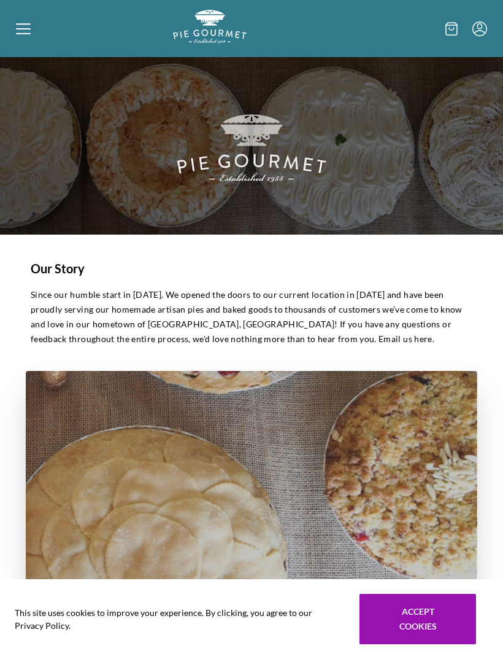
click at [26, 34] on icon at bounding box center [23, 33] width 15 height 1
click at [27, 36] on div "Home Shop" at bounding box center [251, 329] width 503 height 659
click at [27, 35] on icon at bounding box center [23, 28] width 15 height 15
click at [425, 615] on div "Home Shop" at bounding box center [251, 329] width 503 height 659
click at [22, 33] on icon at bounding box center [23, 28] width 15 height 15
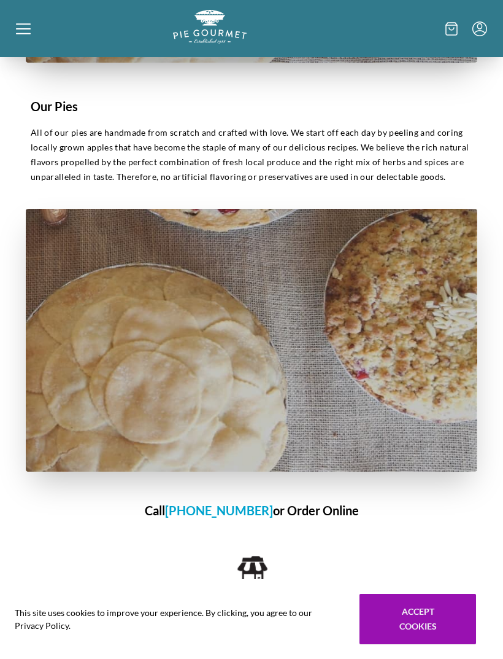
scroll to position [569, 0]
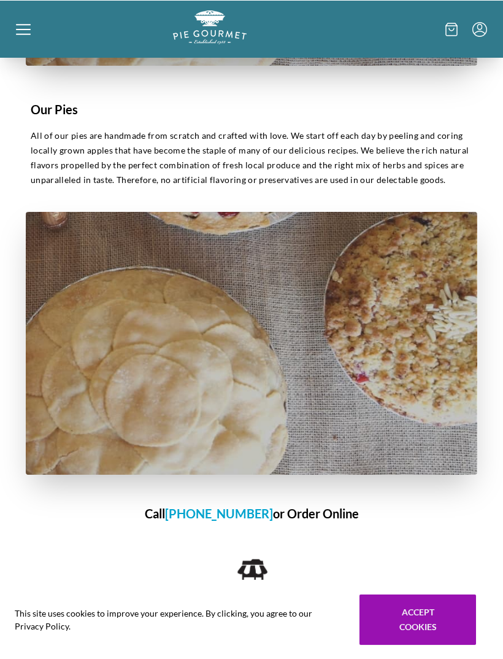
click at [329, 510] on div "Home Shop" at bounding box center [251, 329] width 503 height 659
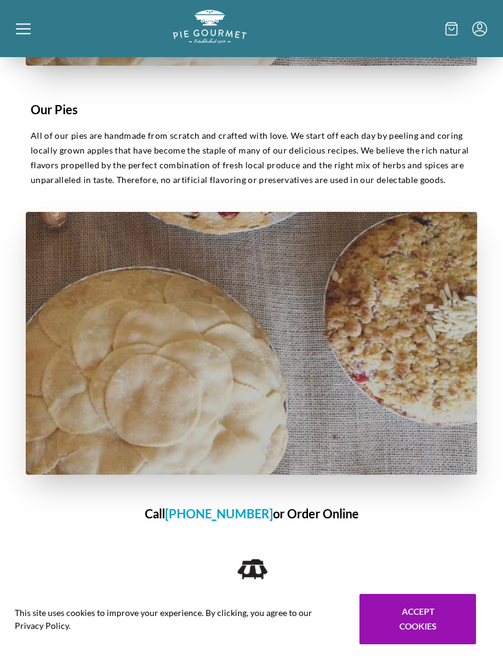
click at [328, 513] on h1 "Call [PHONE_NUMBER] or Order Online" at bounding box center [252, 513] width 452 height 18
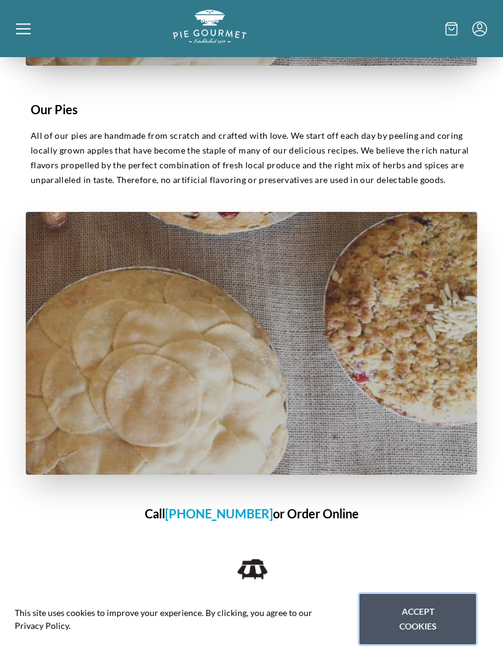
click at [435, 644] on button "Accept cookies" at bounding box center [418, 619] width 117 height 50
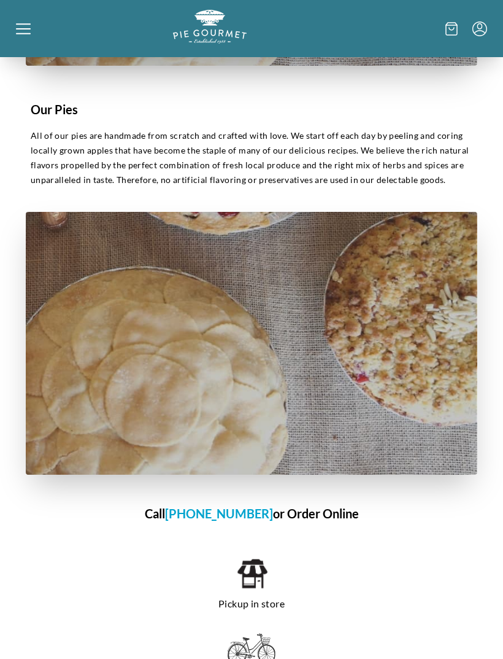
click at [338, 516] on h1 "Call [PHONE_NUMBER] or Order Online" at bounding box center [252, 513] width 452 height 18
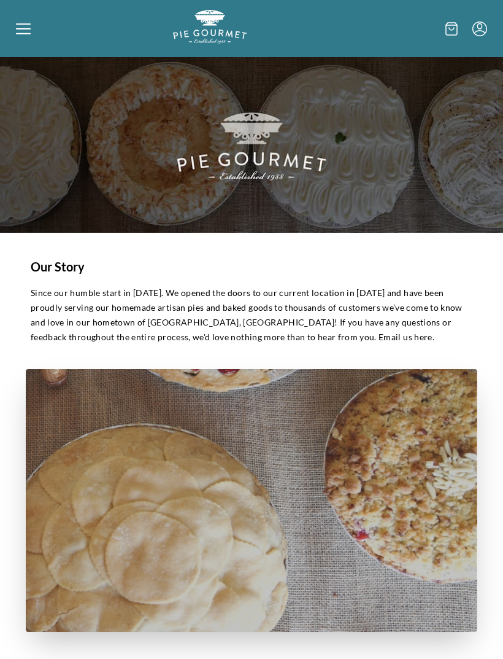
scroll to position [0, 0]
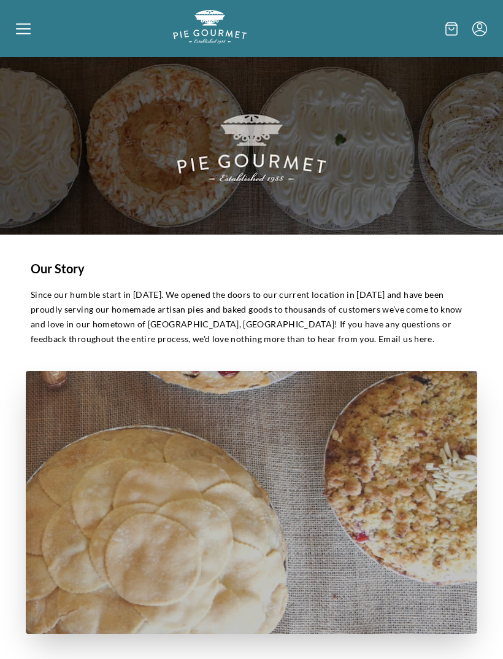
click at [27, 28] on icon at bounding box center [23, 28] width 15 height 15
click at [26, 25] on div "Home Shop" at bounding box center [251, 329] width 503 height 659
click at [486, 33] on icon "Menu" at bounding box center [480, 28] width 15 height 15
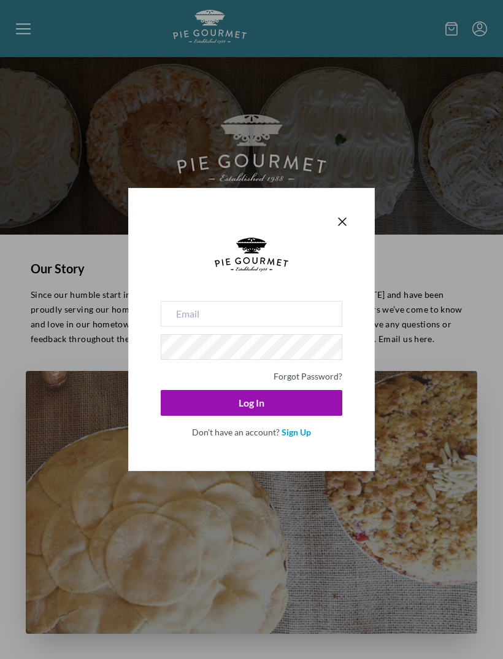
click at [347, 219] on icon "Close panel" at bounding box center [342, 221] width 15 height 15
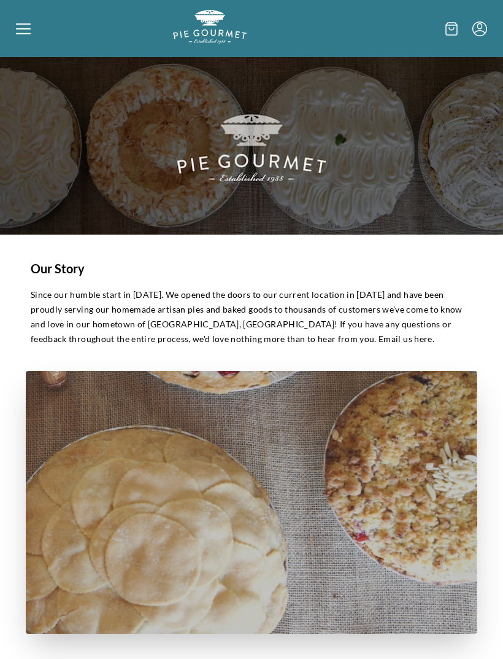
click at [32, 31] on div at bounding box center [94, 28] width 157 height 37
click at [37, 33] on div "Home Shop" at bounding box center [251, 329] width 503 height 659
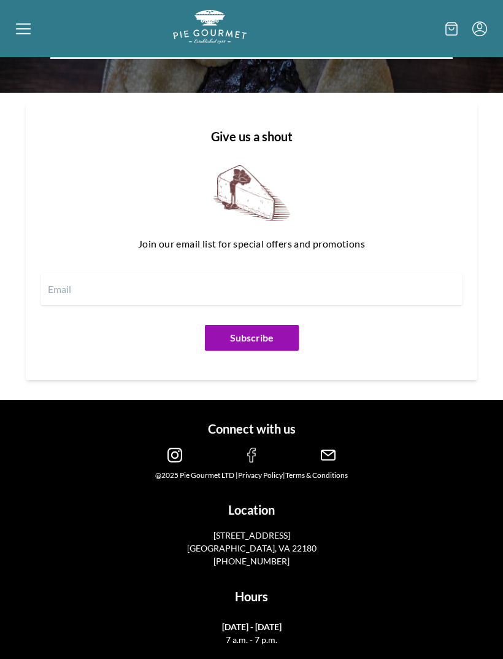
scroll to position [1589, 0]
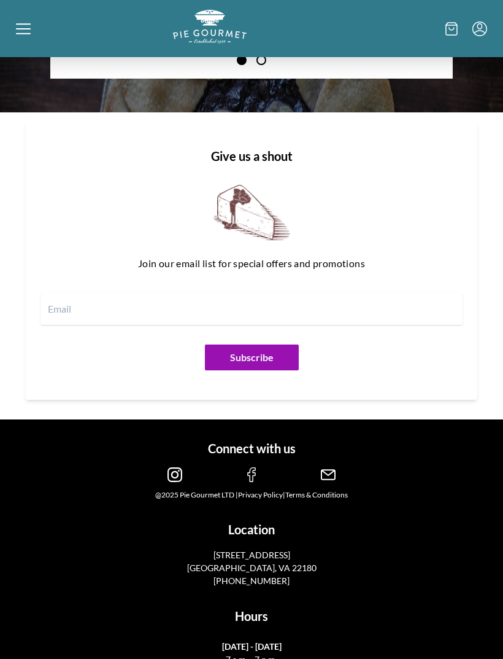
click at [173, 476] on img at bounding box center [175, 474] width 15 height 15
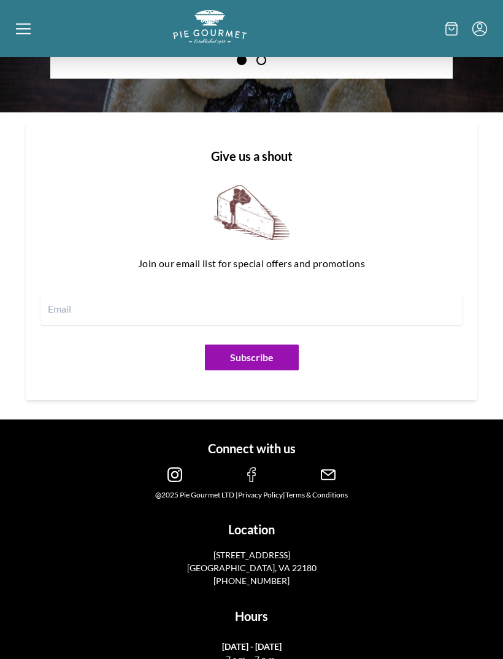
scroll to position [1626, 0]
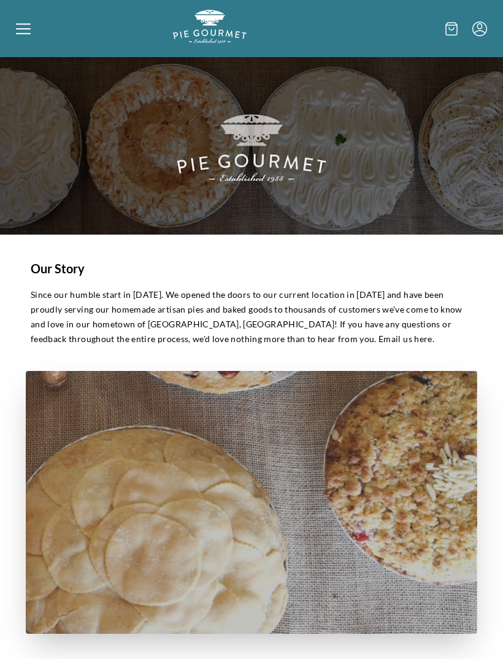
click at [20, 29] on icon at bounding box center [23, 28] width 15 height 15
click at [21, 31] on div "Home Shop" at bounding box center [251, 329] width 503 height 659
click at [36, 31] on div at bounding box center [94, 28] width 157 height 37
click at [489, 28] on div "Home Shop" at bounding box center [251, 329] width 503 height 659
click at [474, 23] on icon "Menu" at bounding box center [480, 28] width 15 height 15
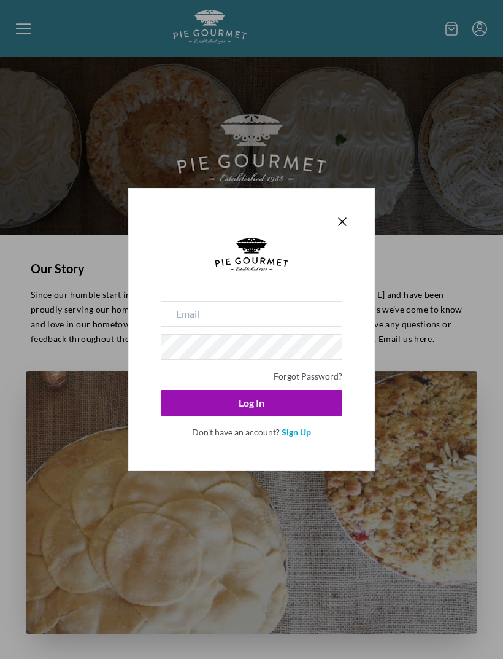
click at [338, 223] on icon "Close panel" at bounding box center [342, 221] width 15 height 15
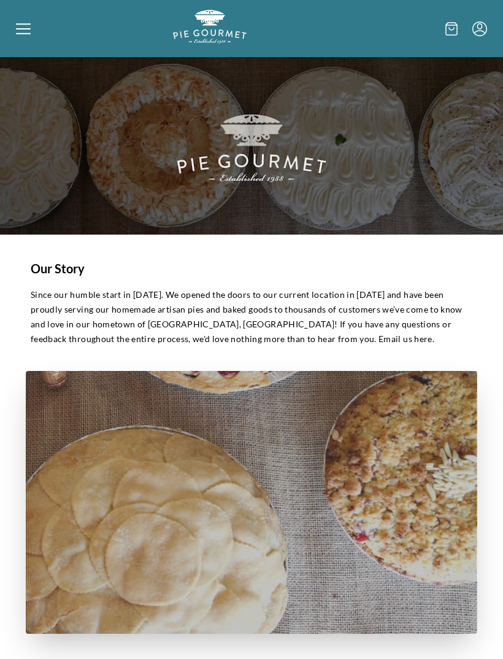
click at [31, 31] on div at bounding box center [94, 28] width 157 height 37
click at [26, 28] on div "Home Shop" at bounding box center [251, 329] width 503 height 659
click at [230, 34] on img "Logo" at bounding box center [210, 27] width 74 height 34
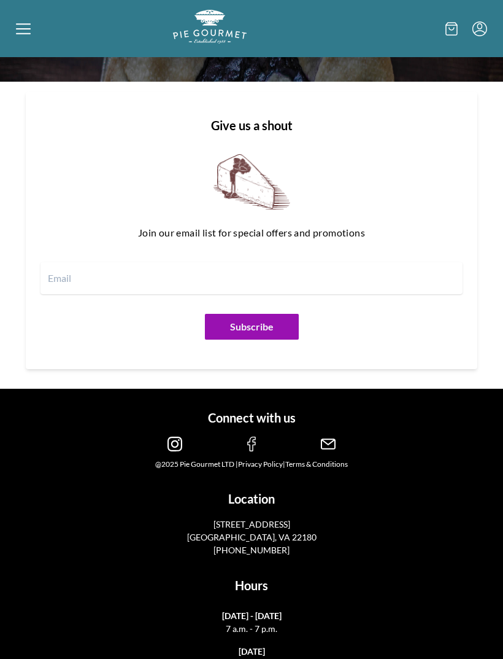
scroll to position [1642, 0]
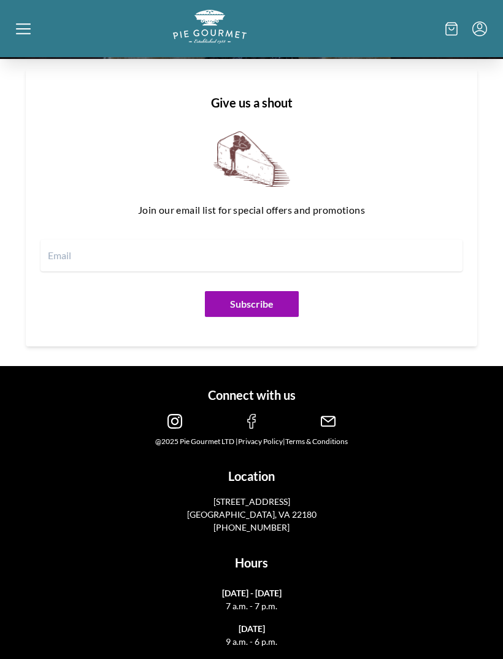
click at [250, 414] on img at bounding box center [251, 421] width 15 height 15
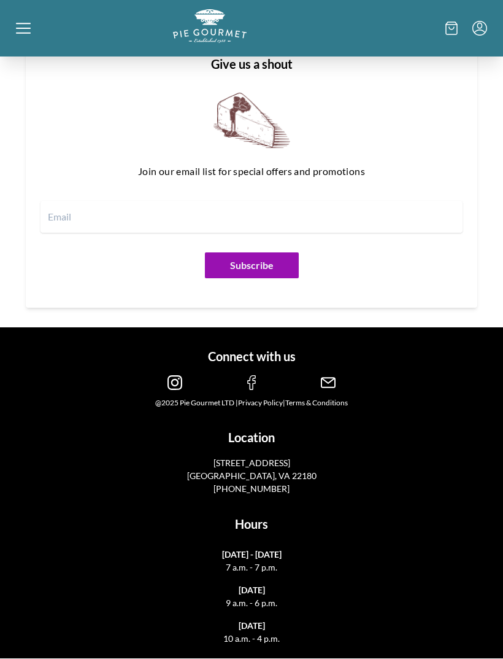
scroll to position [1682, 0]
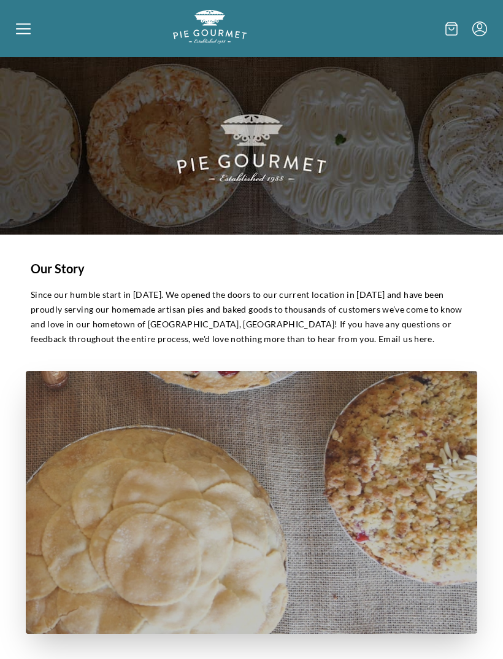
click at [23, 33] on icon at bounding box center [23, 28] width 15 height 15
click at [20, 25] on div "Home Shop" at bounding box center [251, 329] width 503 height 659
click at [23, 33] on icon at bounding box center [23, 28] width 15 height 15
click at [16, 31] on div "Home Shop" at bounding box center [251, 329] width 503 height 659
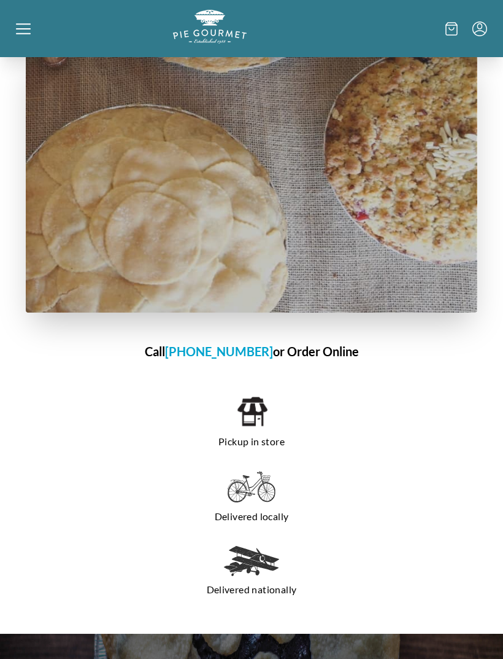
scroll to position [734, 0]
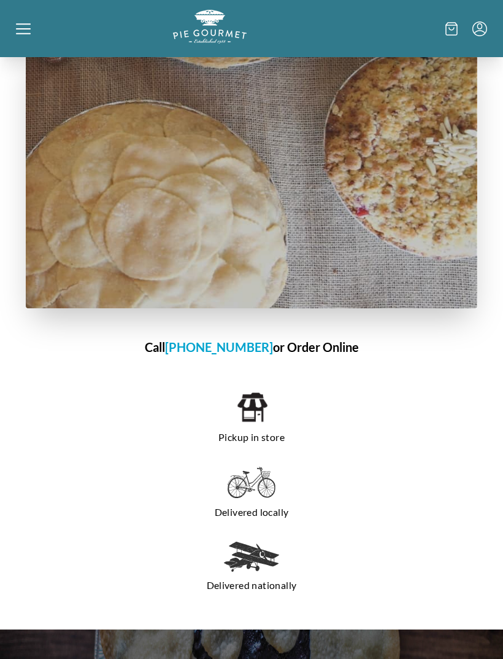
click at [324, 347] on h1 "Call [PHONE_NUMBER] or Order Online" at bounding box center [252, 347] width 452 height 18
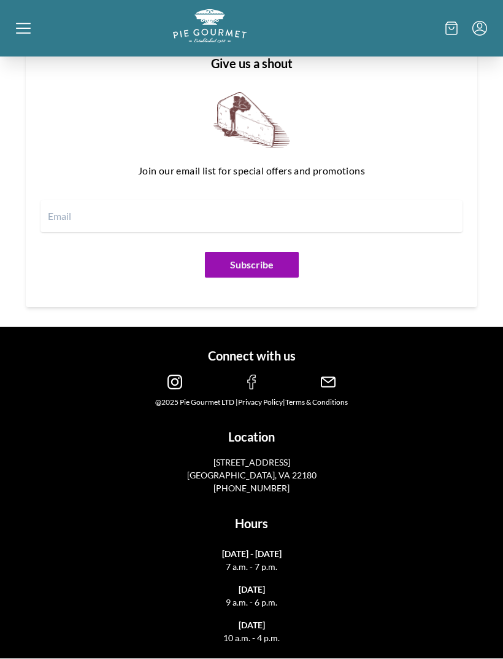
scroll to position [1682, 0]
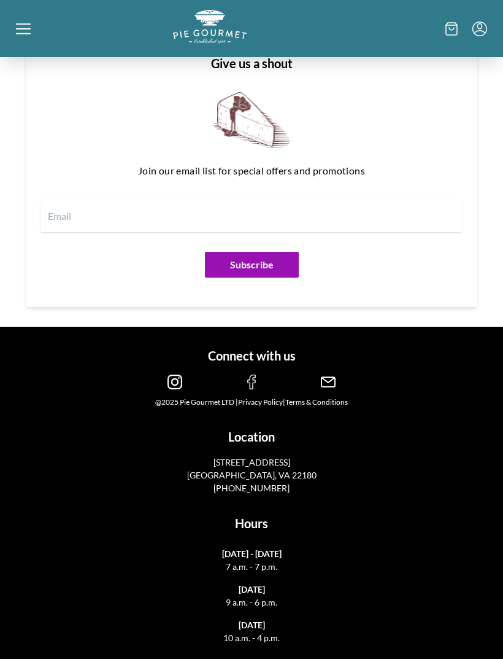
click at [35, 33] on div at bounding box center [94, 28] width 157 height 37
click at [33, 31] on div "Home Shop" at bounding box center [251, 329] width 503 height 659
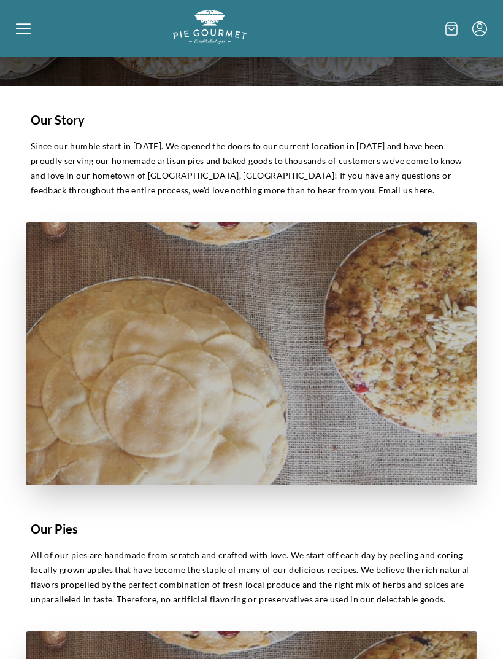
scroll to position [281, 0]
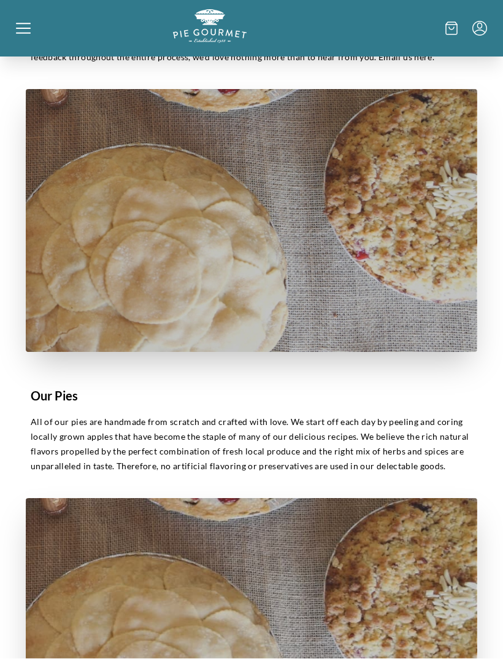
click at [53, 394] on h1 "Our Pies" at bounding box center [252, 396] width 442 height 18
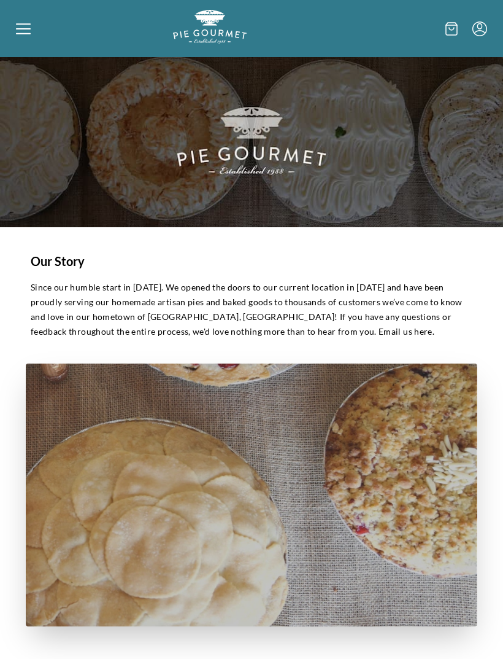
scroll to position [0, 0]
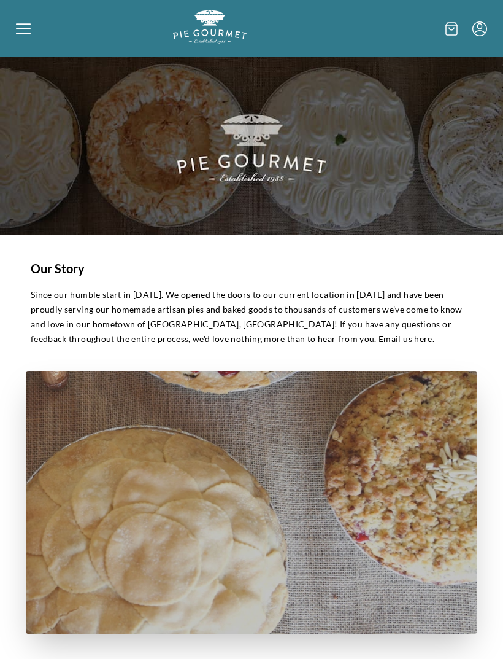
click at [479, 25] on icon "Menu" at bounding box center [480, 28] width 15 height 15
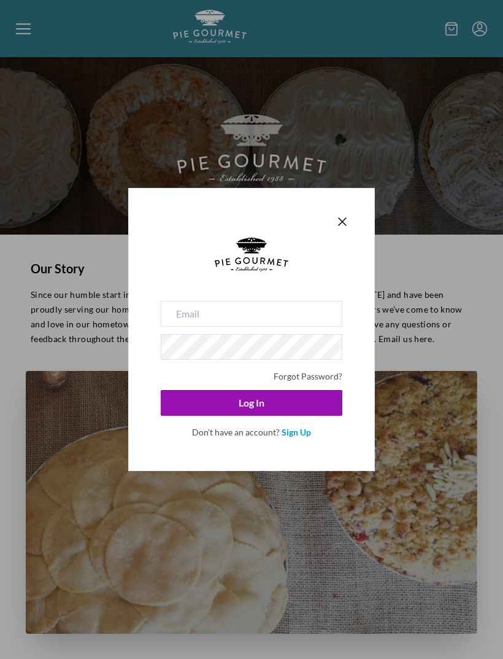
click at [342, 221] on icon "Close panel" at bounding box center [342, 221] width 7 height 7
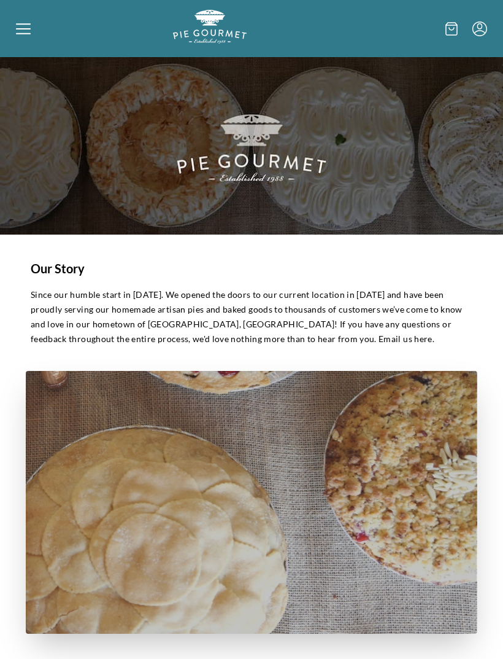
click at [449, 34] on icon at bounding box center [452, 29] width 12 height 14
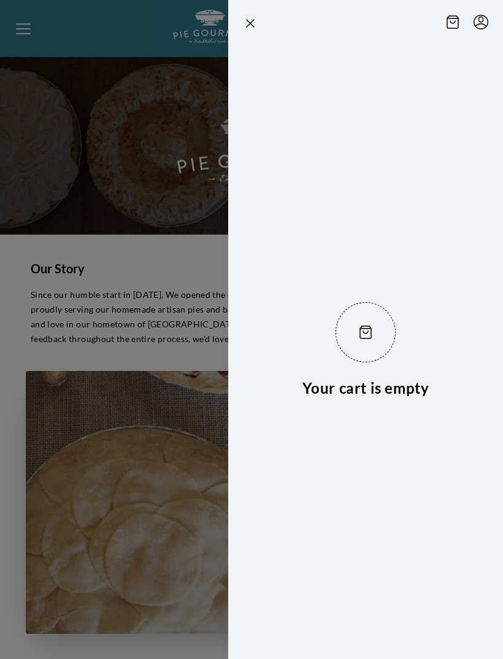
click at [74, 491] on div at bounding box center [251, 329] width 503 height 659
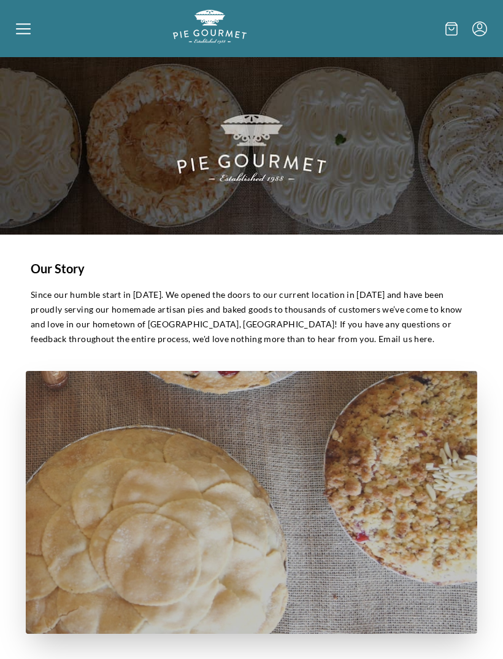
click at [219, 32] on img "Logo" at bounding box center [210, 27] width 74 height 34
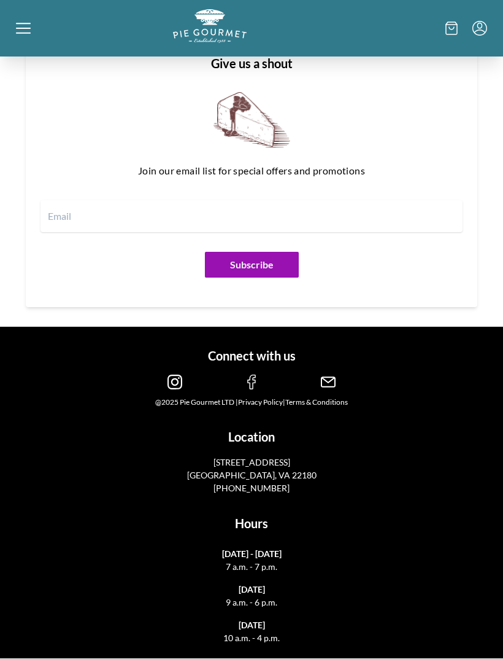
scroll to position [1682, 0]
